Goal: Book appointment/travel/reservation

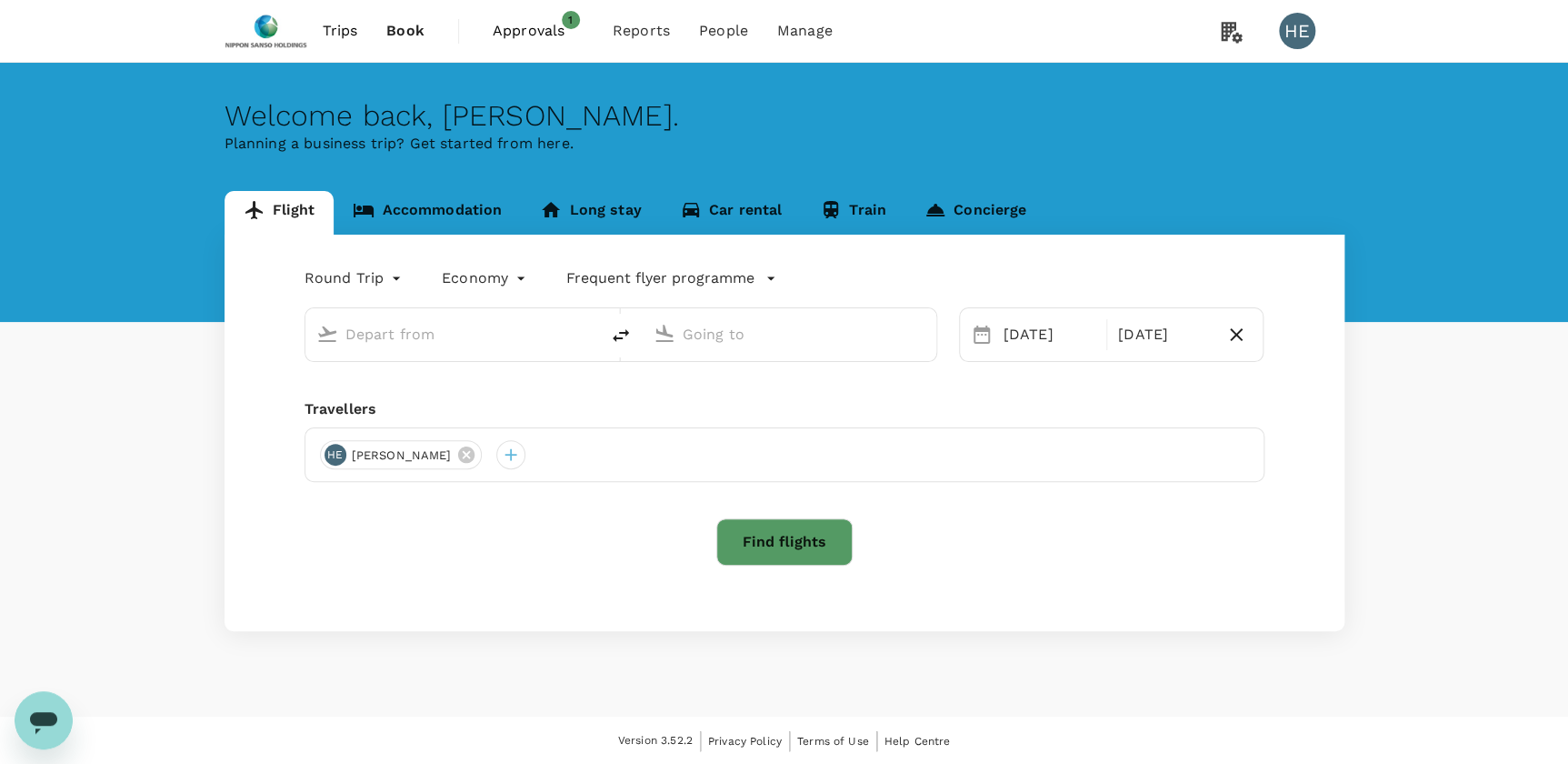
type input "business"
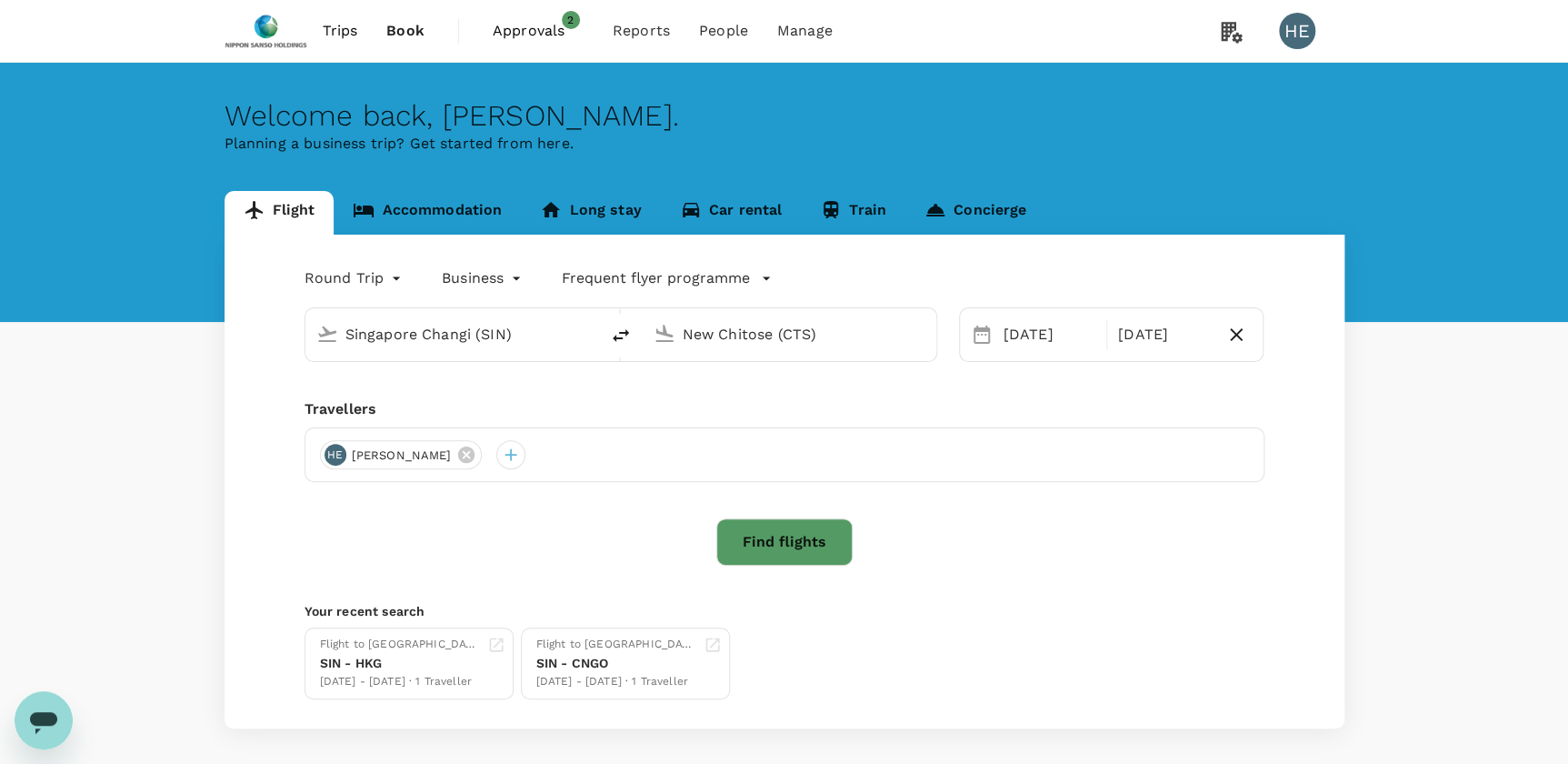
type input "Singapore Changi (SIN)"
type input "New Chitose (CTS)"
type input "Singapore Changi (SIN)"
type input "New Chitose (CTS)"
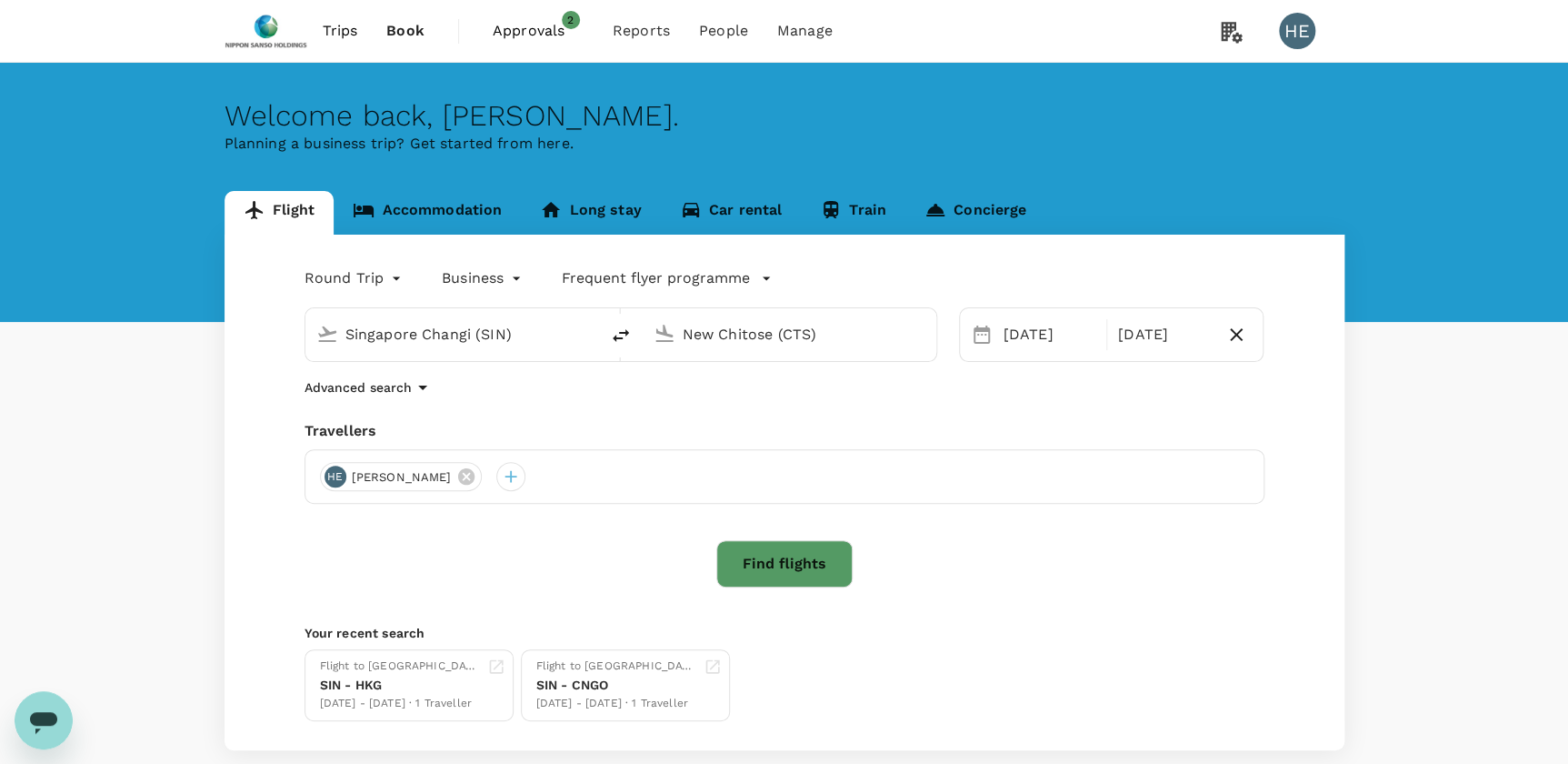
click at [536, 30] on span "Approvals" at bounding box center [538, 30] width 91 height 22
